Goal: Task Accomplishment & Management: Complete application form

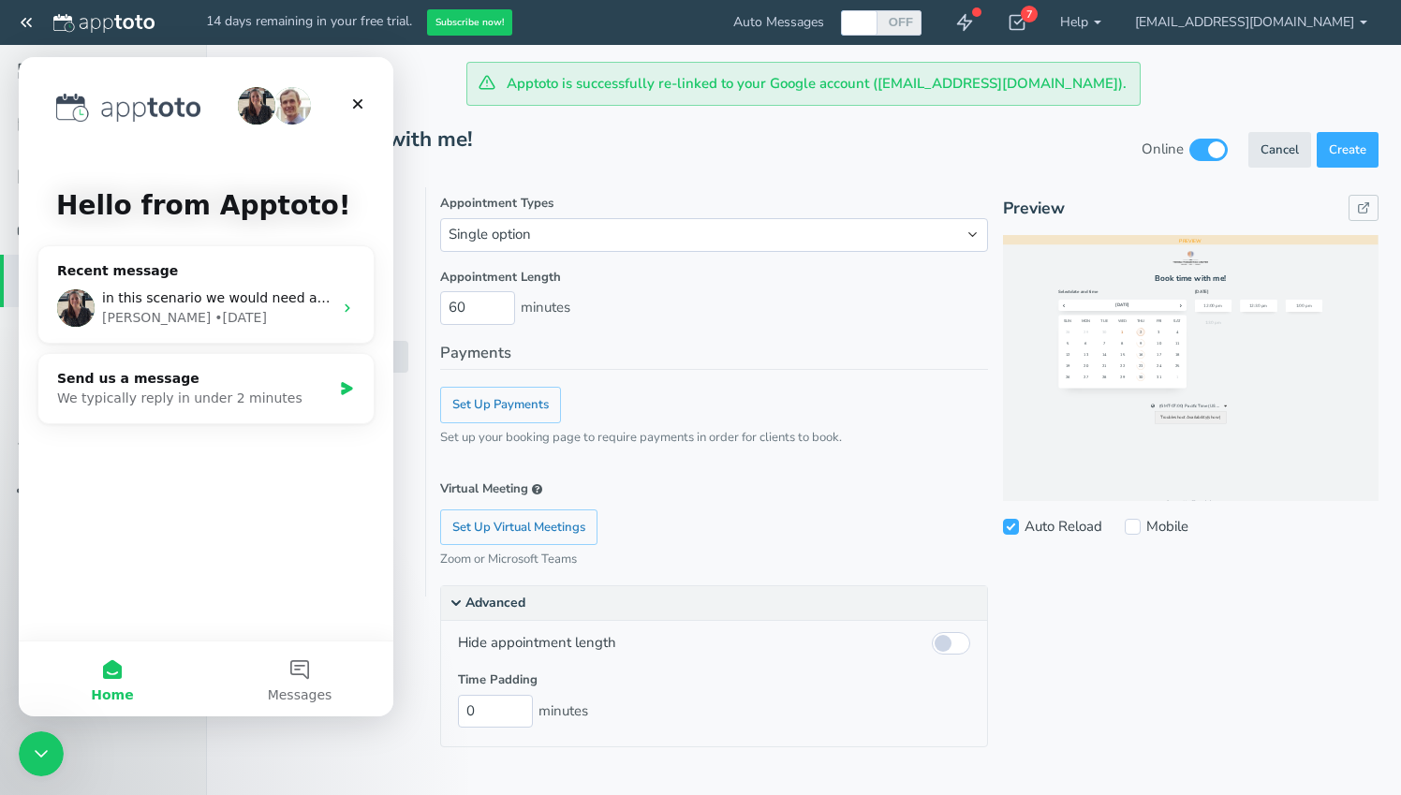
click at [673, 346] on legend "Payments" at bounding box center [714, 356] width 548 height 29
click at [347, 96] on div "Close" at bounding box center [358, 104] width 34 height 34
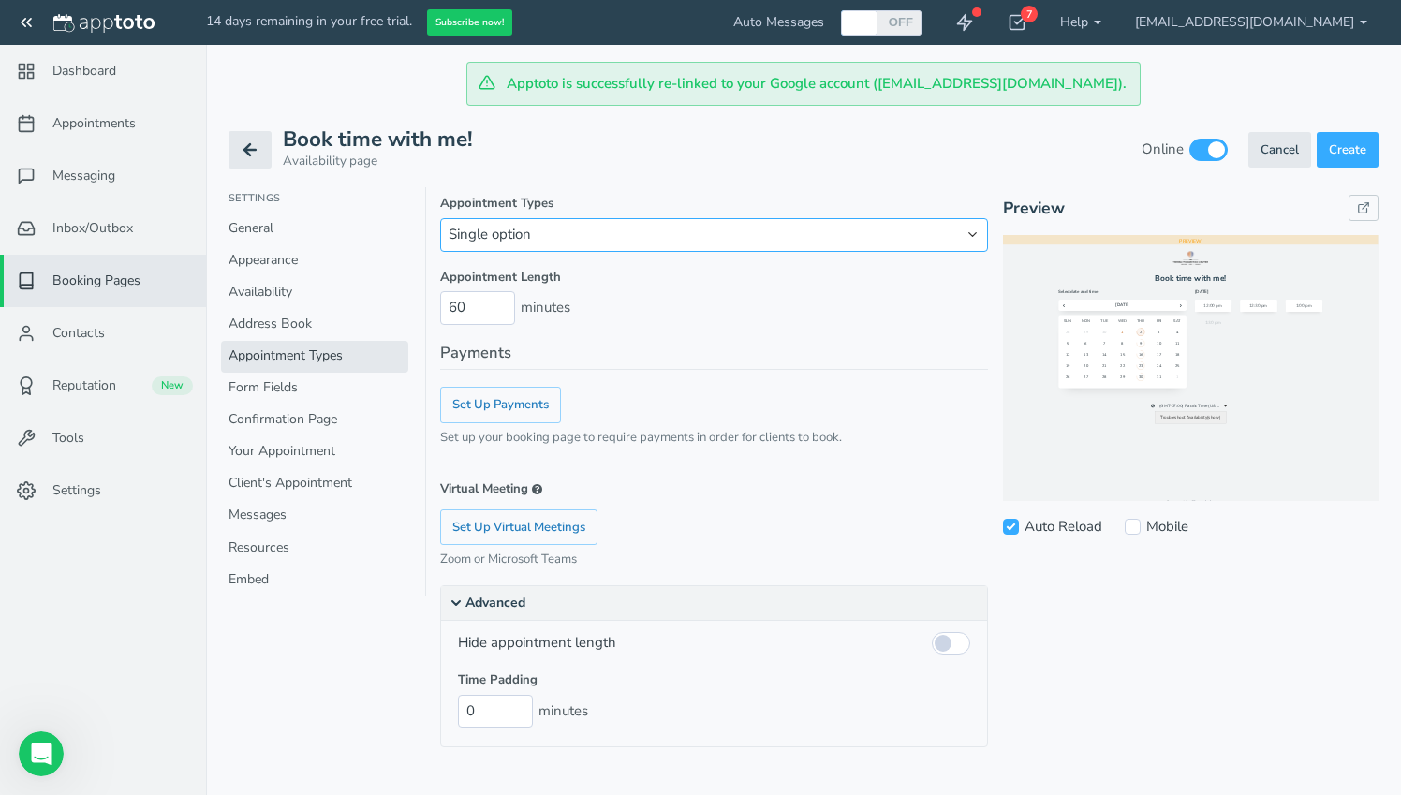
select select "string:multiple"
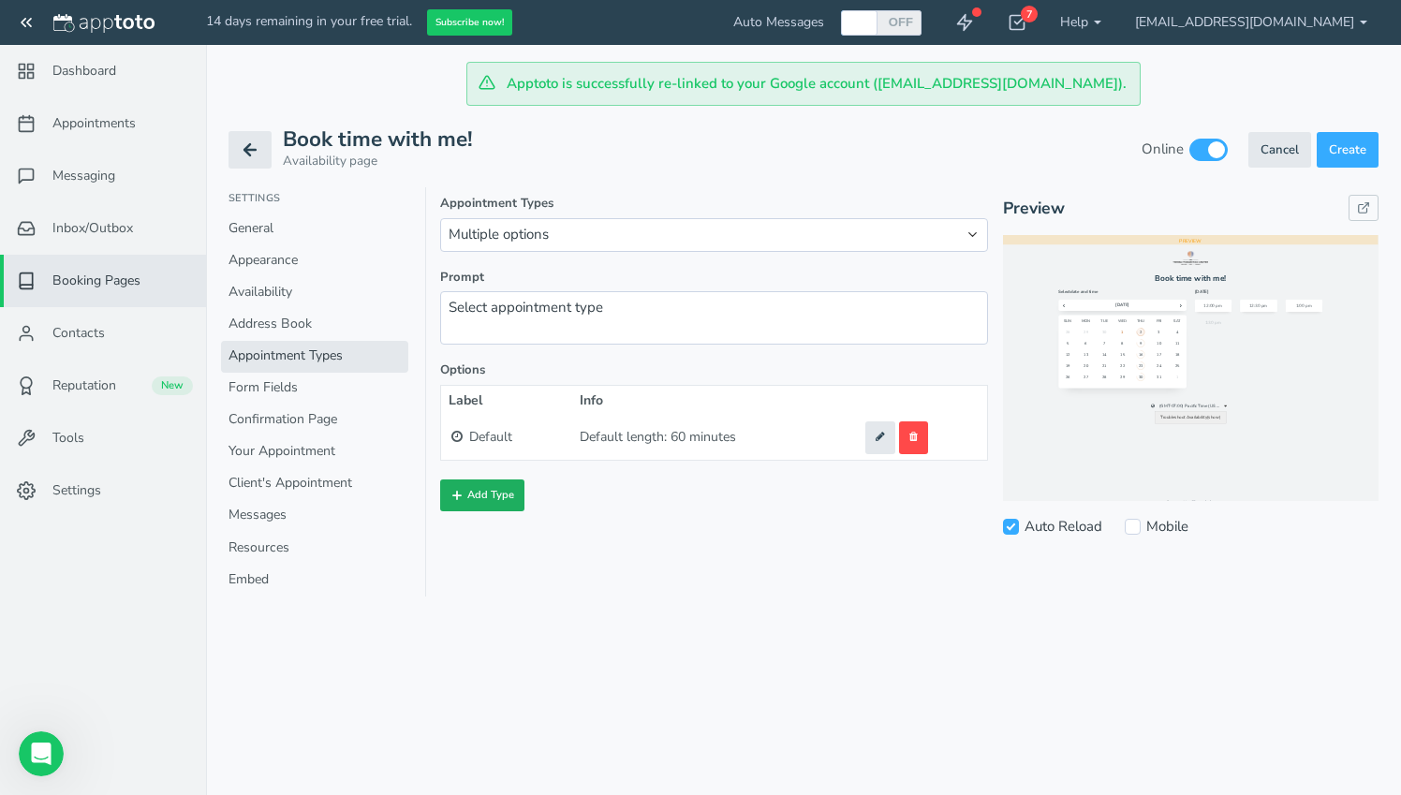
click at [497, 490] on button "Add Type" at bounding box center [482, 496] width 84 height 32
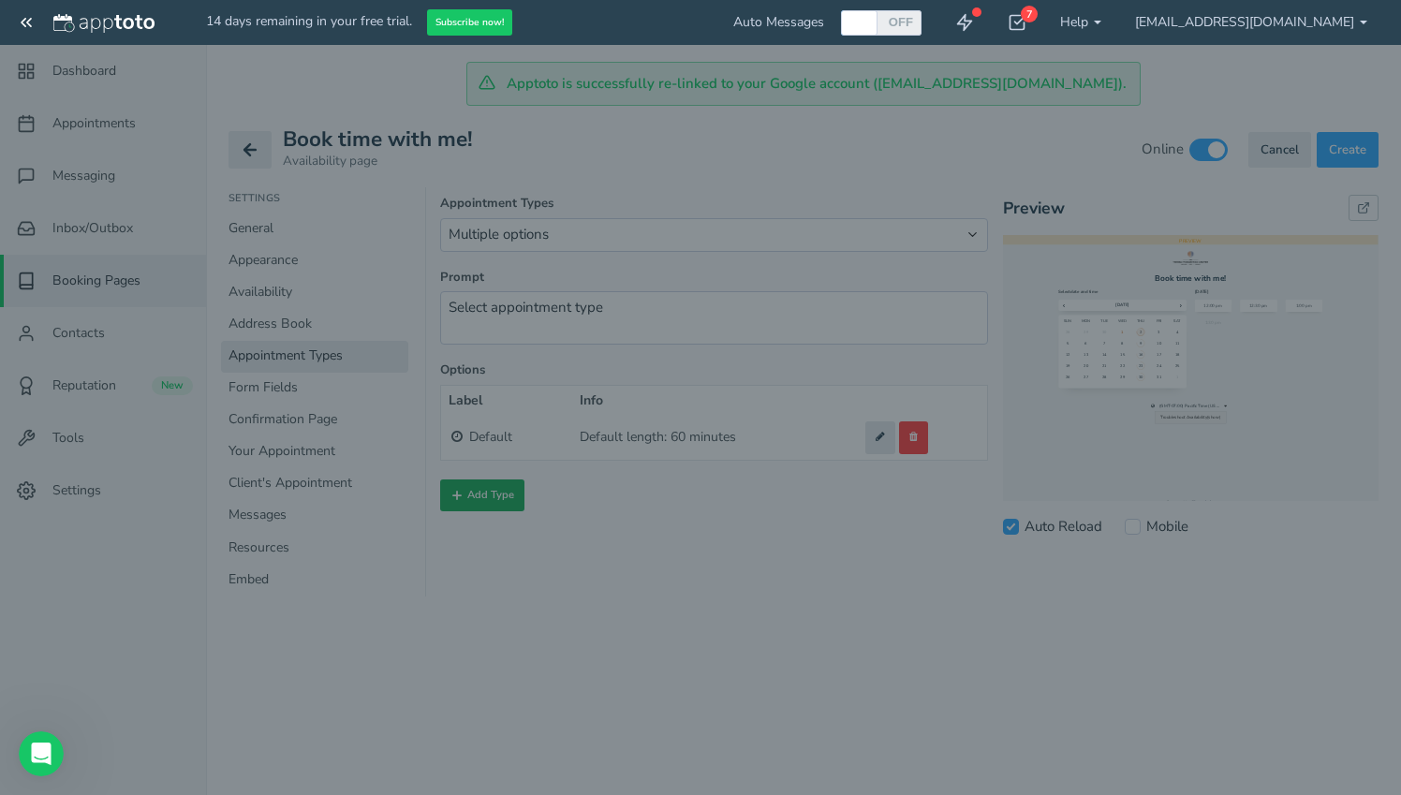
select select "string:standard"
select select "boolean:false"
type input "60"
type input "0"
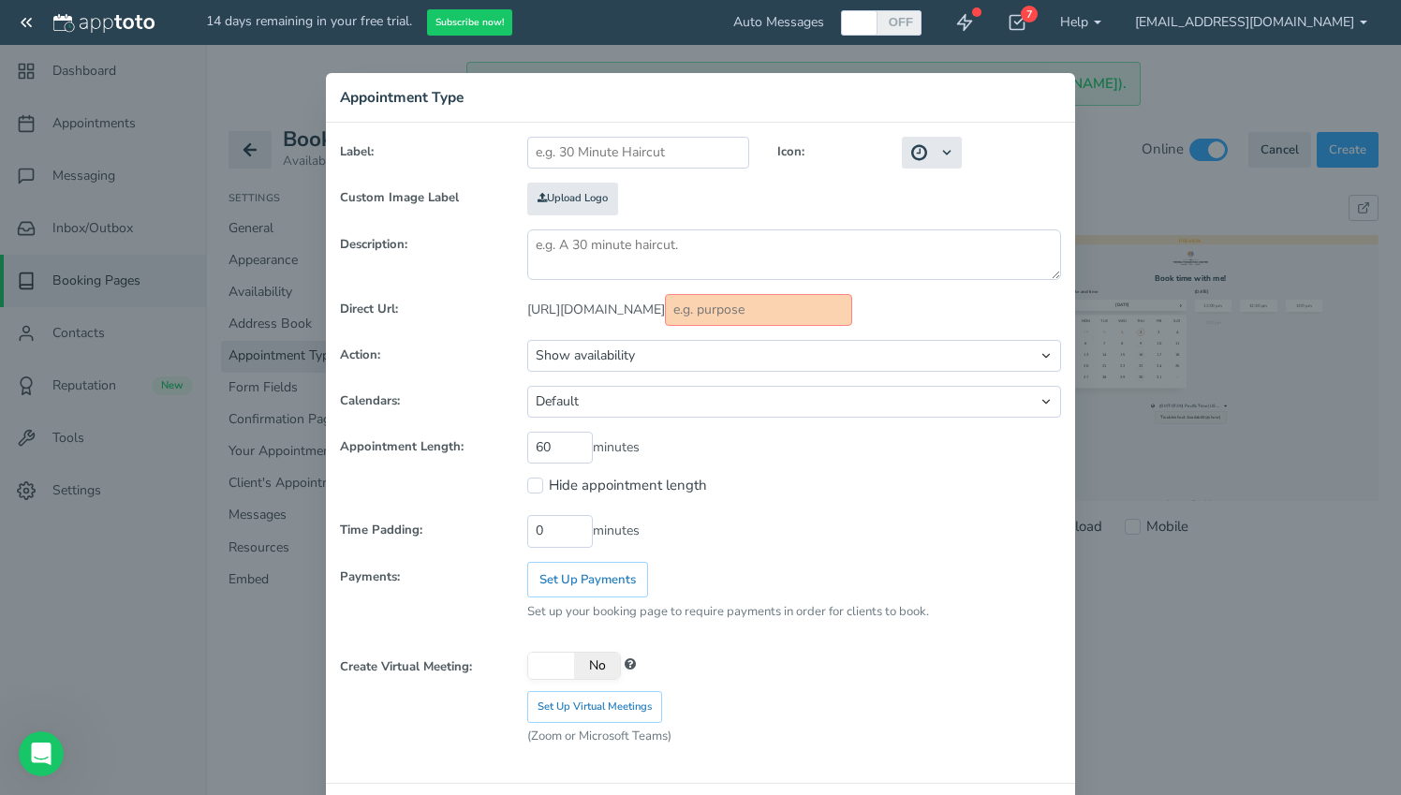
click at [664, 62] on div "× Appointment Type Label: Icon: Custom Image Label Upload Logo Remove Logo 0" at bounding box center [700, 397] width 1401 height 795
click at [229, 72] on div "× Appointment Type Label: Icon: Custom Image Label Upload Logo Remove Logo 0" at bounding box center [700, 397] width 1401 height 795
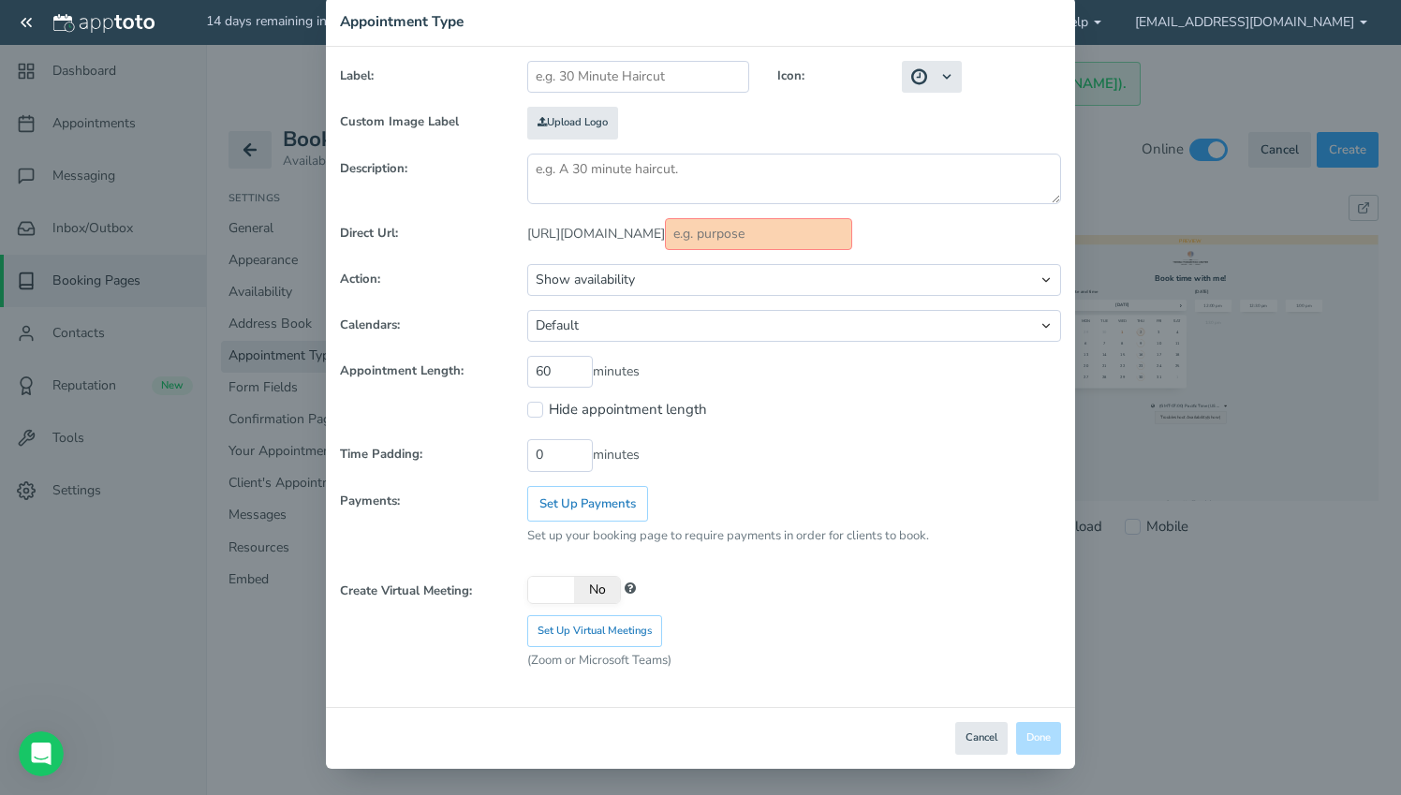
scroll to position [73, 0]
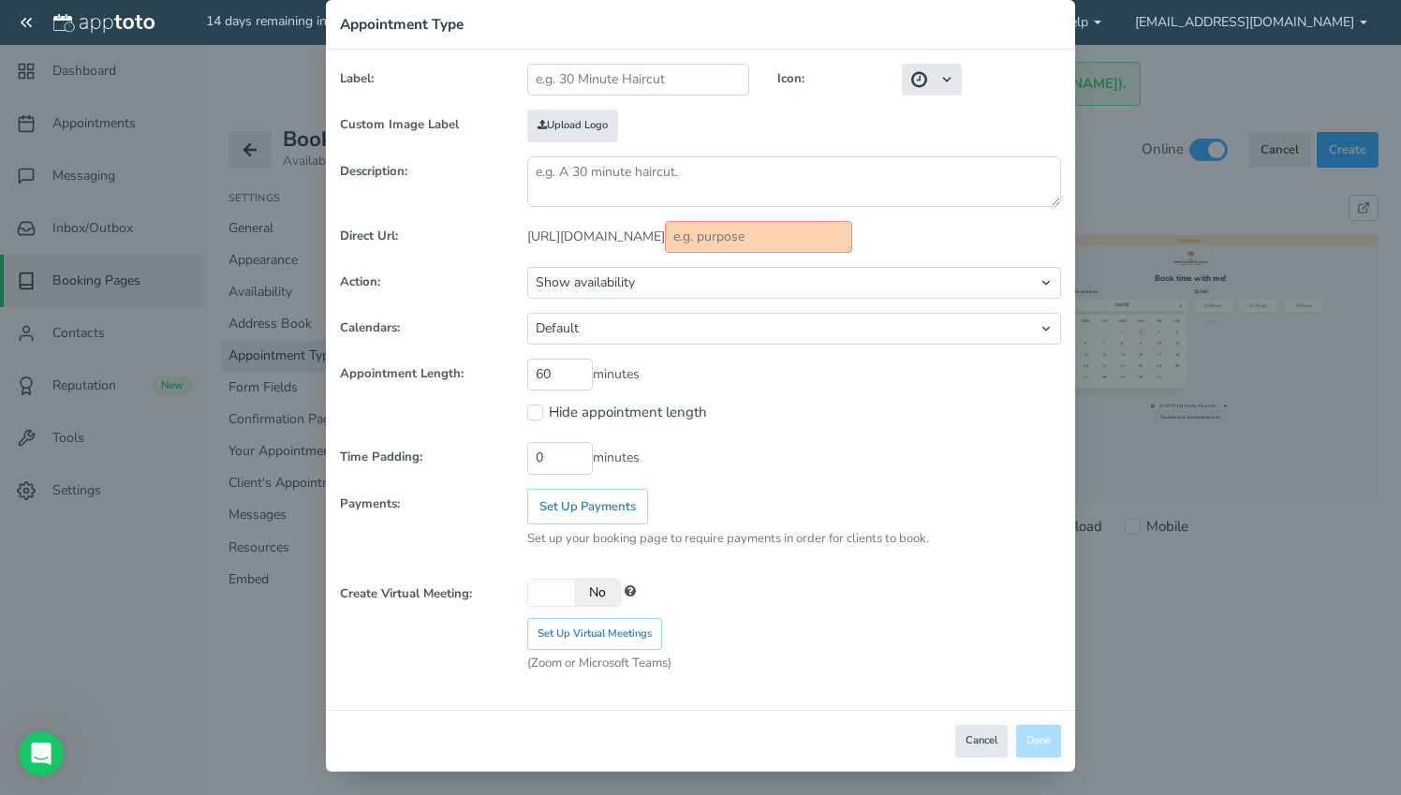
click at [1264, 151] on div "× Appointment Type Label: Icon: Custom Image Label Upload Logo Remove Logo 0" at bounding box center [700, 397] width 1401 height 795
click at [965, 733] on button "Cancel" at bounding box center [981, 741] width 52 height 33
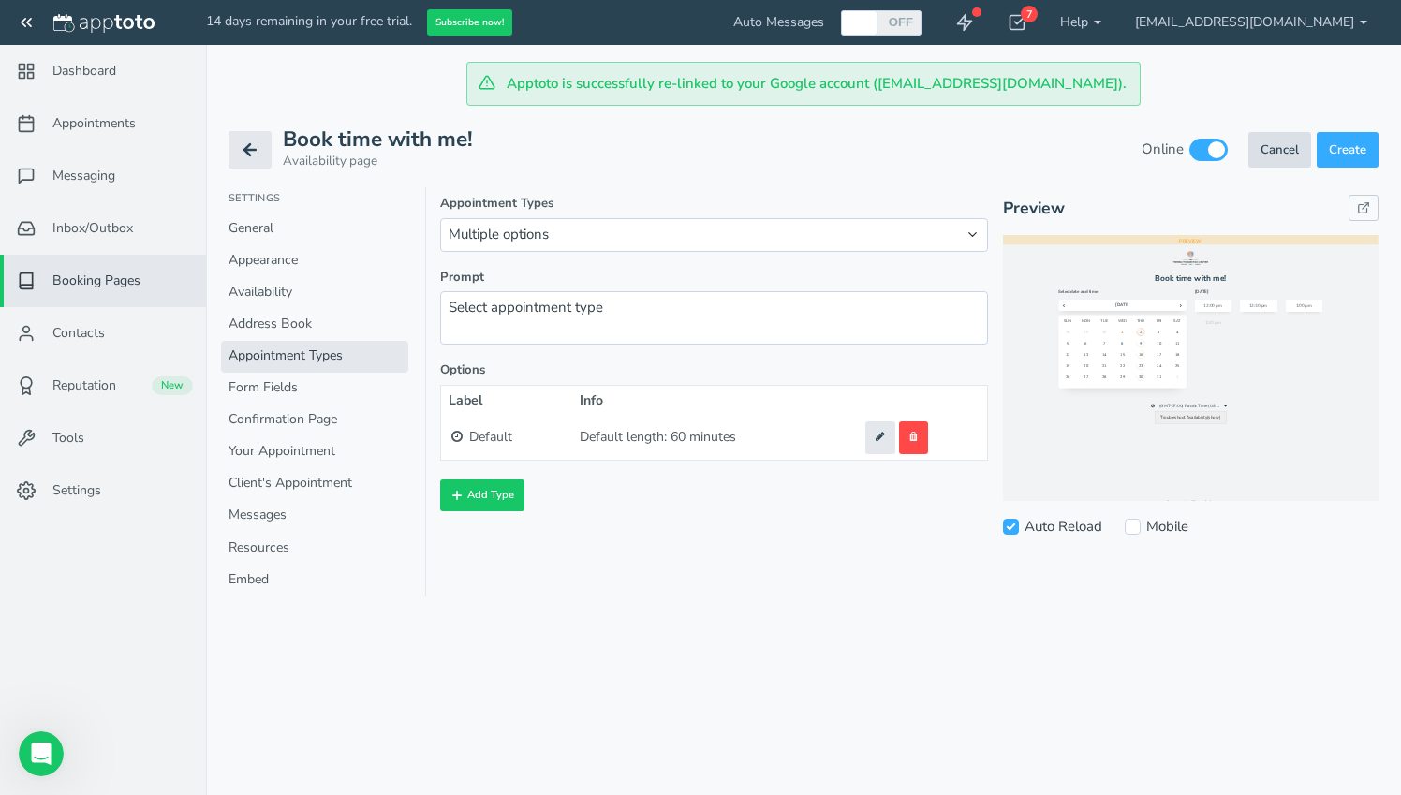
click at [1287, 140] on button "Cancel" at bounding box center [1280, 150] width 63 height 37
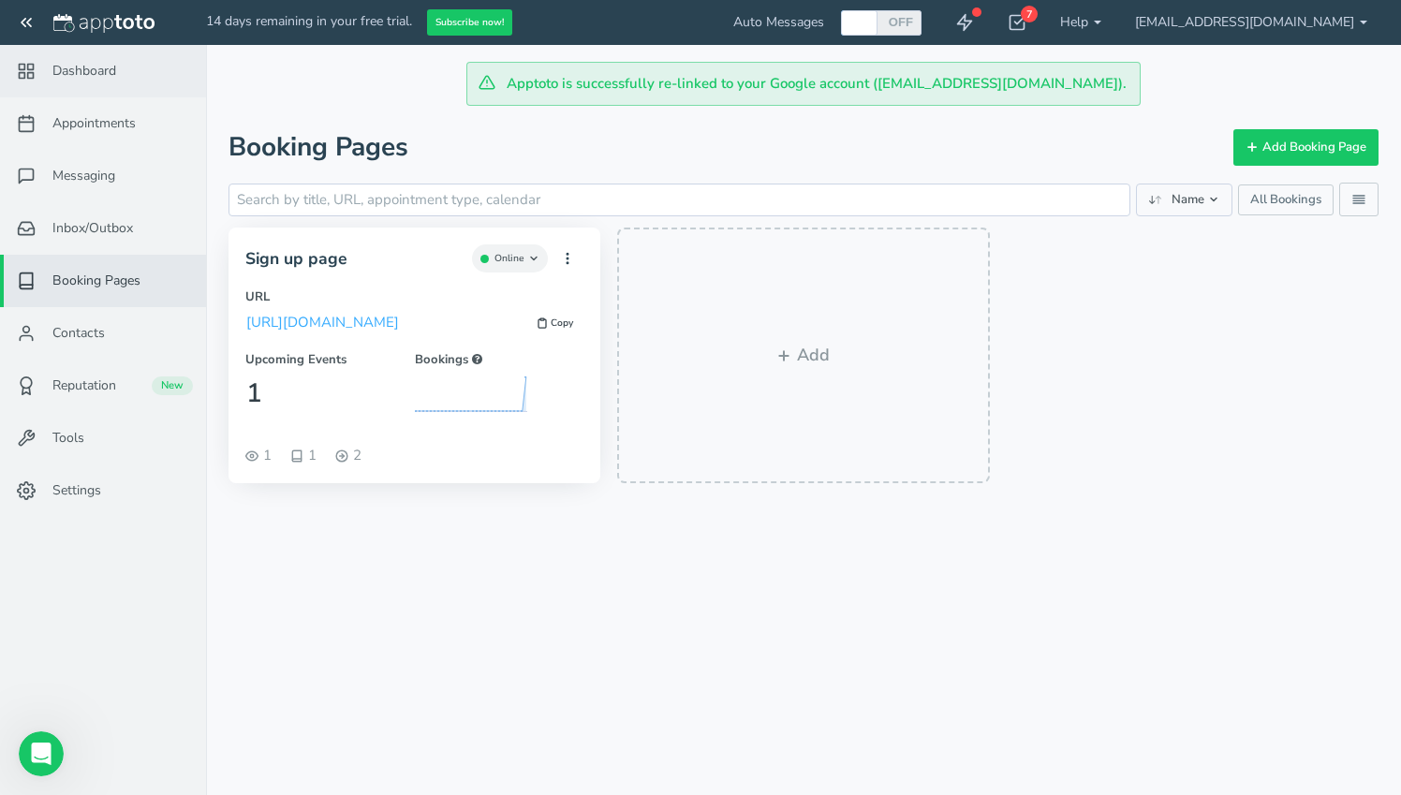
click at [96, 66] on span "Dashboard" at bounding box center [84, 71] width 64 height 19
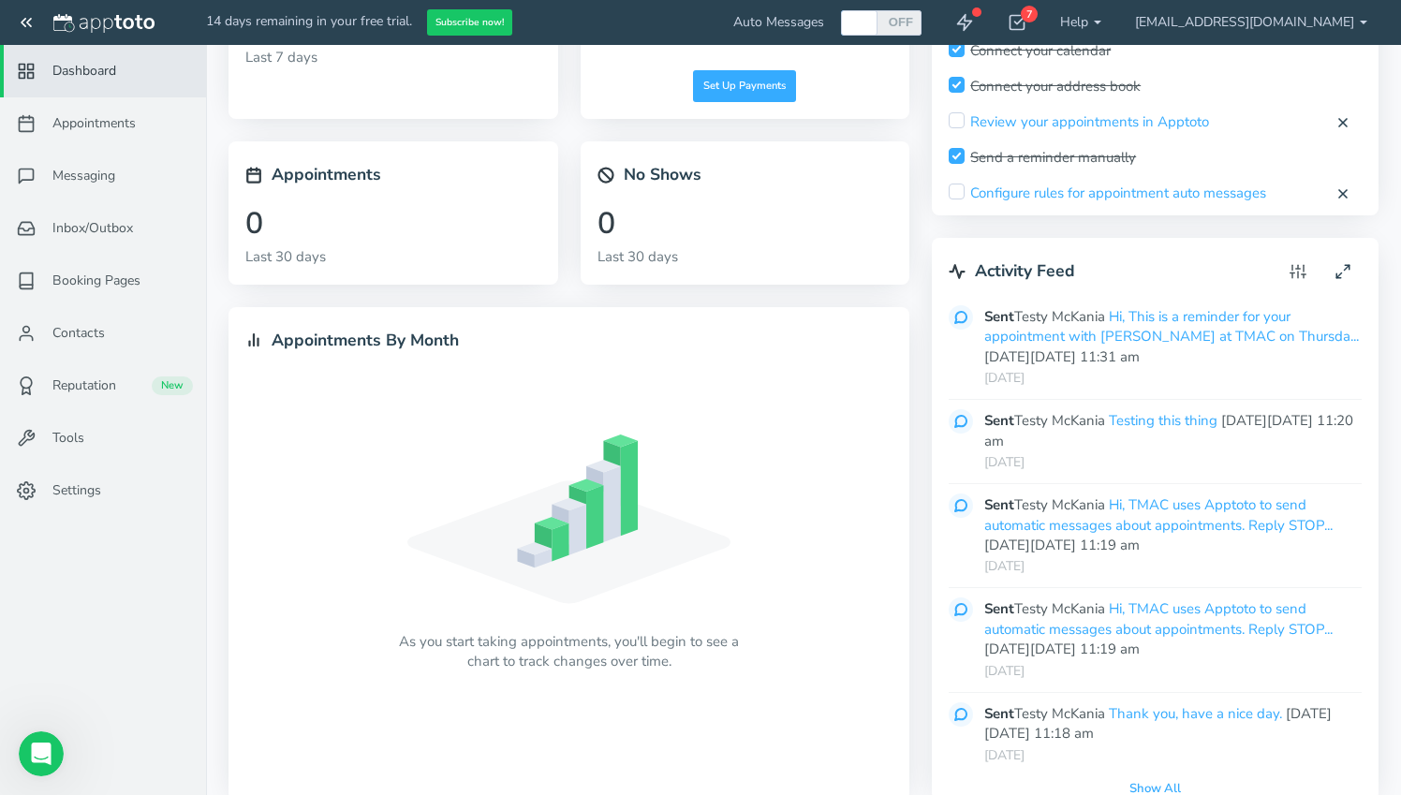
scroll to position [111, 0]
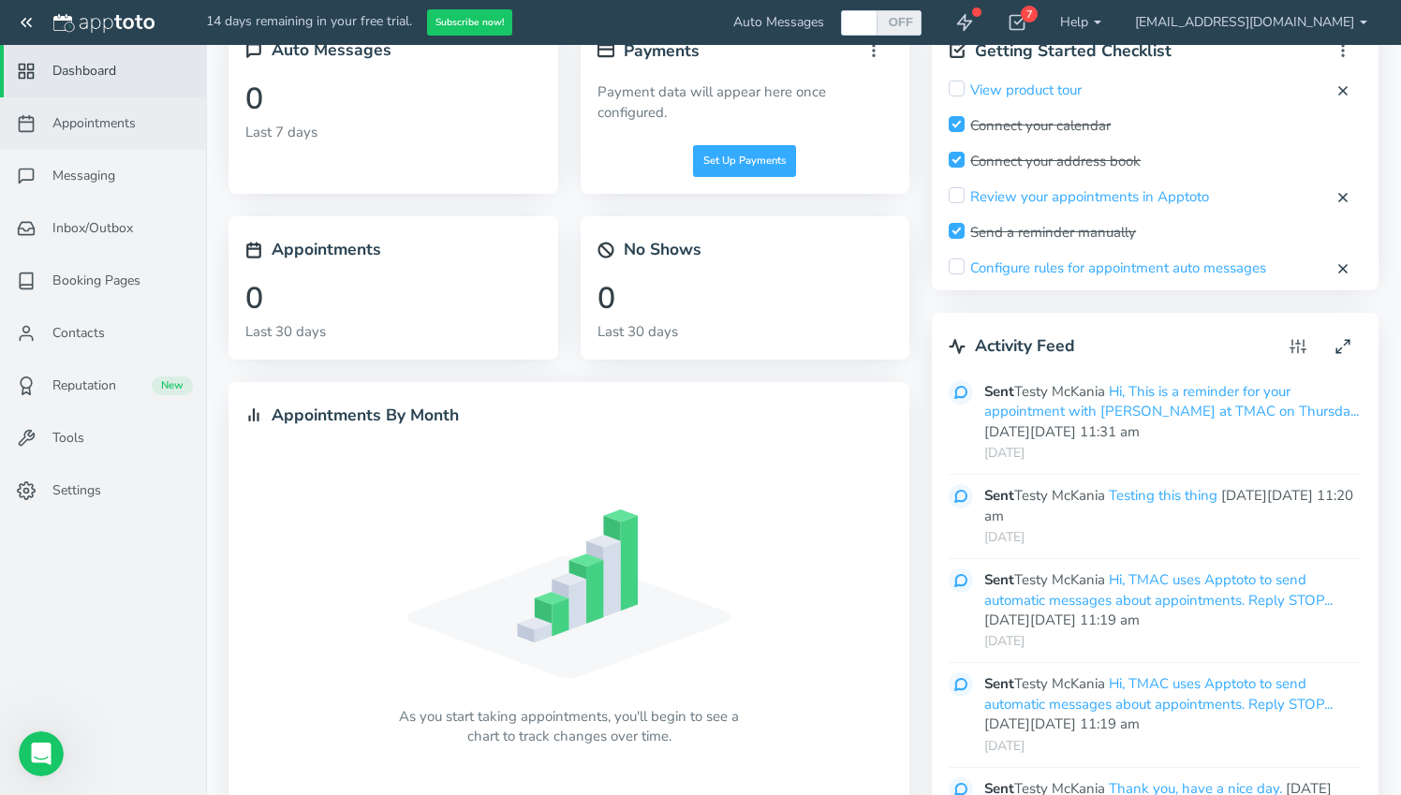
click at [114, 127] on span "Appointments" at bounding box center [93, 123] width 83 height 19
